Goal: Task Accomplishment & Management: Use online tool/utility

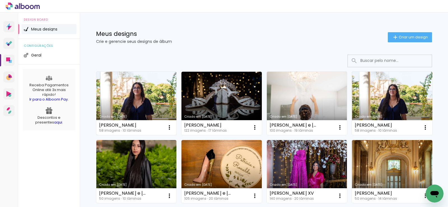
click at [107, 92] on link "Criado em [DATE]" at bounding box center [136, 103] width 80 height 63
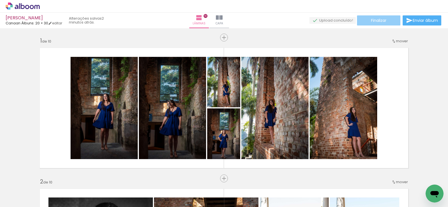
click at [366, 22] on paper-button "Finalizar" at bounding box center [378, 20] width 43 height 10
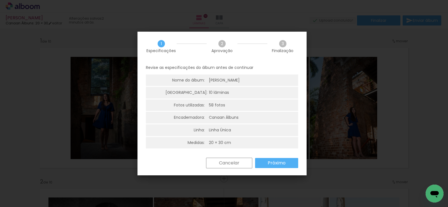
click at [0, 0] on slot "Próximo" at bounding box center [0, 0] width 0 height 0
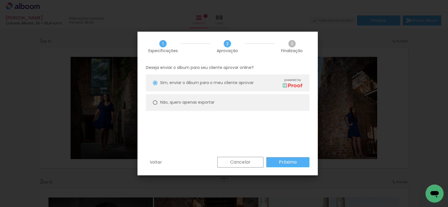
click at [237, 98] on paper-radio-button "Não, quero apenas exportar" at bounding box center [228, 102] width 164 height 17
type paper-radio-button "on"
click at [272, 162] on paper-button "Próximo" at bounding box center [287, 162] width 43 height 10
type input "Alta, 300 DPI"
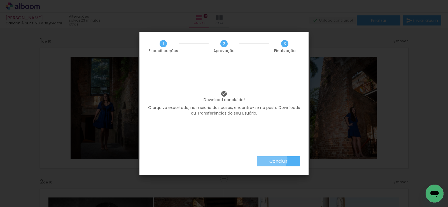
click at [268, 158] on paper-button "Concluir" at bounding box center [278, 161] width 43 height 10
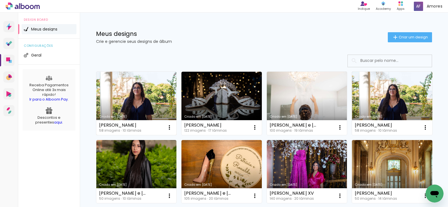
click at [136, 90] on link "Criado em [DATE]" at bounding box center [136, 103] width 80 height 63
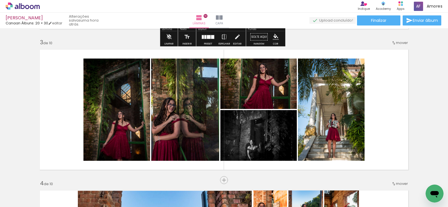
scroll to position [364, 0]
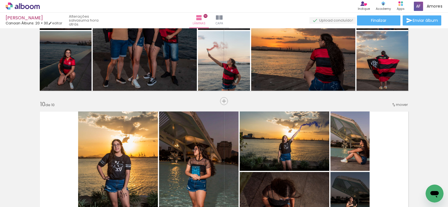
scroll to position [1289, 0]
